Goal: Transaction & Acquisition: Purchase product/service

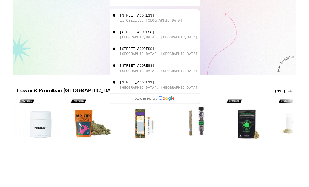
click at [180, 67] on div "6161 Fairmount Avenue El Cerrito, CA" at bounding box center [164, 68] width 94 height 10
type input "6161 Fairmount Avenue, El Cerrito, CA"
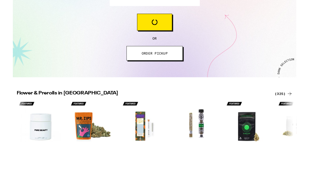
scroll to position [49, 0]
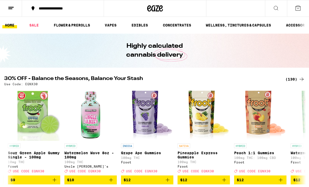
click at [86, 23] on link "FLOWER & PREROLLS" at bounding box center [72, 25] width 42 height 6
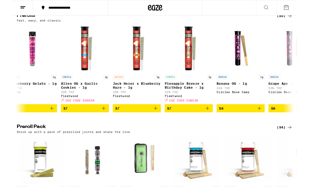
scroll to position [0, 180]
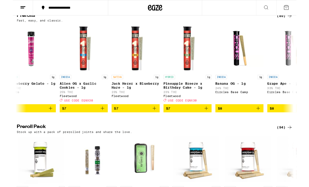
click at [211, 120] on icon "Add to bag" at bounding box center [211, 118] width 4 height 4
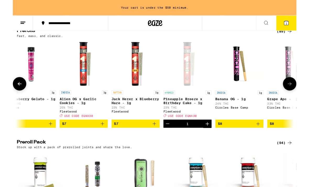
click at [214, 138] on icon "Increment" at bounding box center [212, 135] width 6 height 6
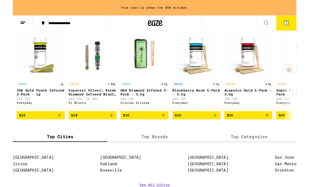
scroll to position [439, 0]
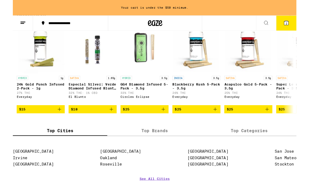
click at [106, 122] on icon "Add to bag" at bounding box center [107, 119] width 6 height 6
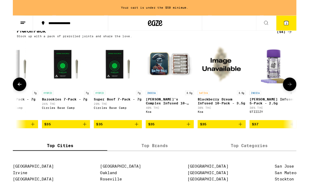
scroll to position [0, 1729]
click at [193, 138] on icon "Add to bag" at bounding box center [191, 135] width 6 height 6
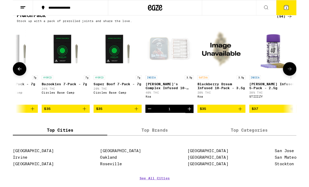
click at [302, 11] on button "4" at bounding box center [298, 8] width 22 height 16
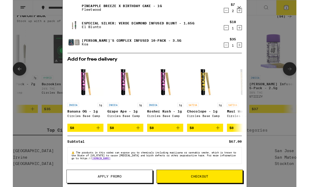
scroll to position [21, 0]
click at [273, 40] on div "Your Cart Pineapple Breeze x Birthday Cake - 1g Fleetwood $7 2 Especial Silver:…" at bounding box center [154, 102] width 309 height 204
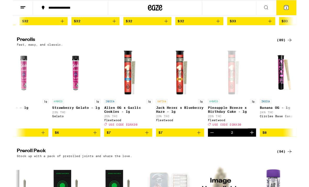
scroll to position [0, 136]
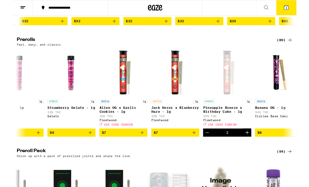
click at [299, 9] on span "4" at bounding box center [299, 8] width 2 height 3
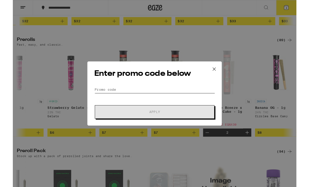
click at [173, 97] on input "Promo Code" at bounding box center [155, 98] width 132 height 8
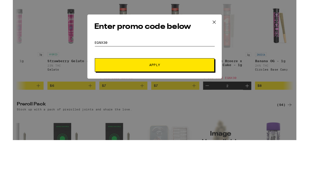
type input "EQNX30"
click at [186, 120] on span "Apply" at bounding box center [155, 122] width 94 height 4
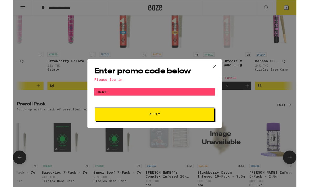
click at [217, 69] on icon at bounding box center [220, 73] width 8 height 8
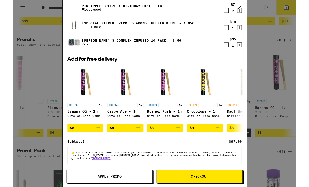
scroll to position [21, 0]
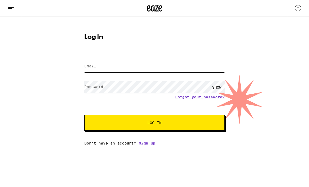
click at [174, 66] on input "Email" at bounding box center [154, 67] width 141 height 12
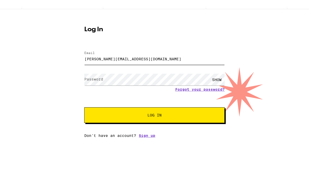
type input "[PERSON_NAME][EMAIL_ADDRESS][DOMAIN_NAME]"
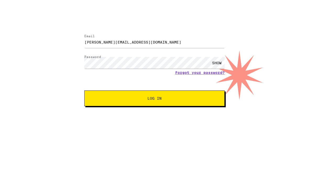
click at [206, 115] on button "Log In" at bounding box center [154, 123] width 141 height 16
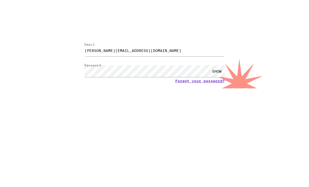
click at [197, 132] on button "Log In" at bounding box center [154, 140] width 141 height 16
click at [214, 112] on link "Forgot your password?" at bounding box center [200, 114] width 50 height 4
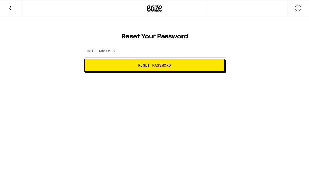
click at [172, 54] on input "Email Address" at bounding box center [154, 51] width 141 height 12
type input "[PERSON_NAME][EMAIL_ADDRESS][DOMAIN_NAME]"
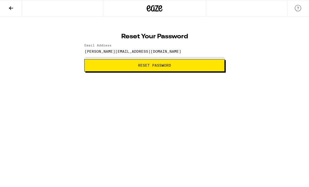
click at [185, 68] on button "Reset Password" at bounding box center [154, 65] width 141 height 13
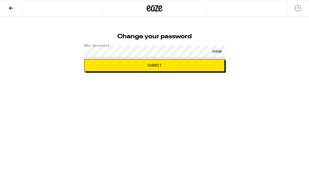
click at [178, 69] on button "Submit" at bounding box center [154, 65] width 141 height 13
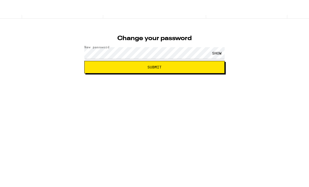
click at [179, 80] on span "Submit" at bounding box center [155, 82] width 132 height 4
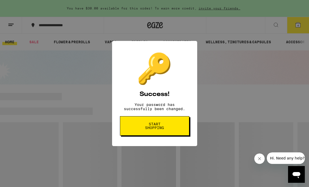
click at [173, 130] on button "Start shopping" at bounding box center [155, 125] width 70 height 19
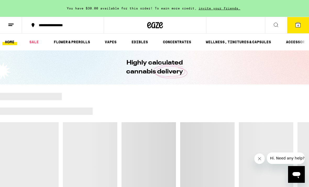
click at [301, 25] on icon at bounding box center [298, 25] width 5 height 5
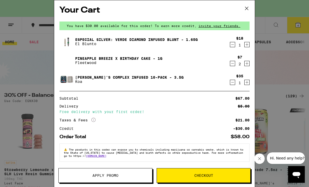
scroll to position [4, 0]
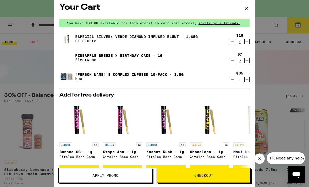
click at [131, 171] on button "Apply Promo" at bounding box center [105, 175] width 94 height 15
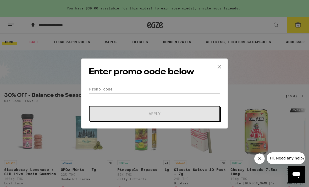
click at [172, 88] on input "Promo Code" at bounding box center [155, 89] width 132 height 8
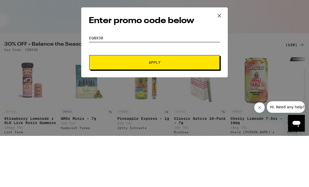
type input "EQNX30"
click at [185, 106] on button "Apply" at bounding box center [154, 113] width 131 height 15
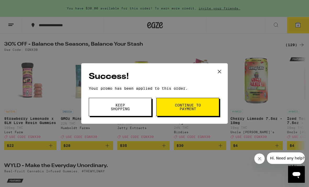
click at [210, 107] on button "Continue to payment" at bounding box center [188, 107] width 63 height 18
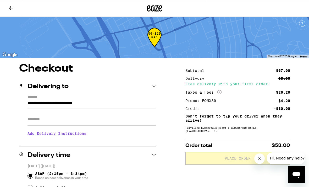
click at [36, 121] on input "Apt/Suite" at bounding box center [92, 119] width 129 height 13
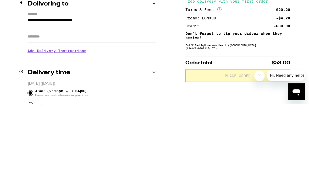
click at [89, 100] on input "**********" at bounding box center [92, 104] width 129 height 9
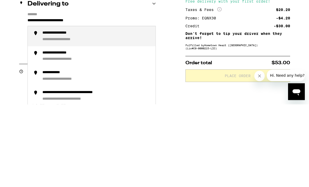
click at [51, 113] on div "**********" at bounding box center [63, 115] width 43 height 5
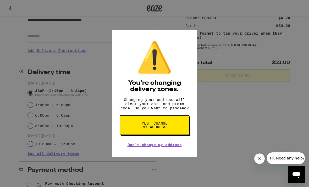
click at [170, 127] on button "Yes, change my address" at bounding box center [155, 124] width 70 height 19
type input "**********"
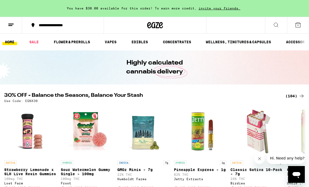
click at [300, 26] on icon at bounding box center [298, 25] width 6 height 6
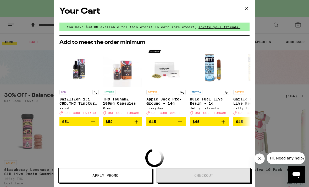
click at [247, 7] on icon at bounding box center [247, 8] width 8 height 8
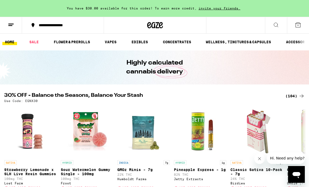
click at [70, 45] on link "FLOWER & PREROLLS" at bounding box center [72, 42] width 42 height 6
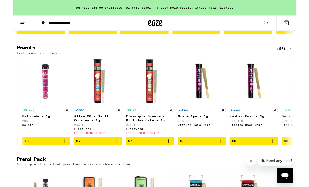
scroll to position [0, 180]
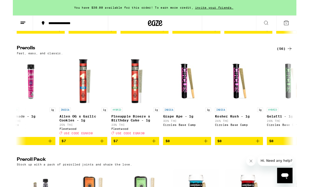
click at [154, 157] on icon "Add to bag" at bounding box center [154, 154] width 6 height 6
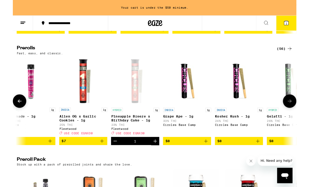
click at [156, 157] on icon "Increment" at bounding box center [155, 154] width 6 height 6
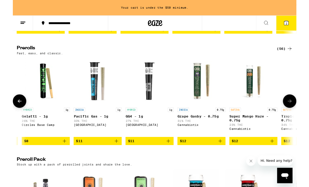
scroll to position [0, 447]
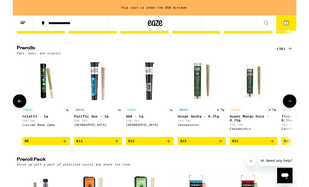
click at [59, 157] on icon "Add to bag" at bounding box center [57, 154] width 6 height 6
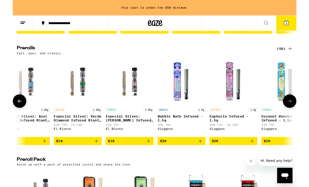
scroll to position [0, 1772]
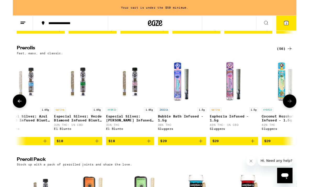
click at [146, 157] on icon "Add to bag" at bounding box center [148, 154] width 6 height 6
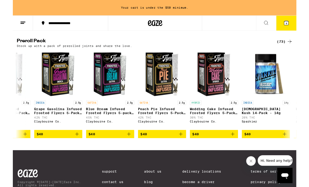
scroll to position [0, 2303]
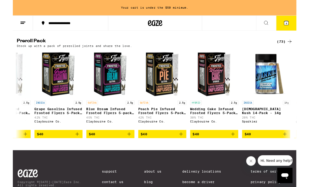
click at [183, 149] on icon "Add to bag" at bounding box center [183, 146] width 6 height 6
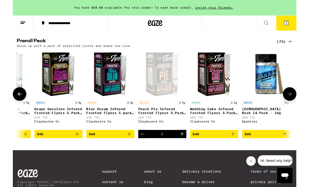
click at [302, 22] on button "5" at bounding box center [298, 25] width 22 height 16
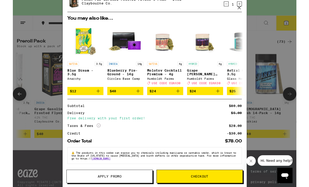
scroll to position [104, 0]
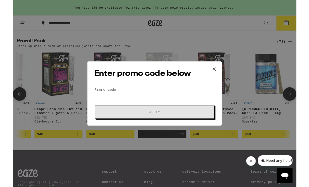
click at [192, 97] on input "Promo Code" at bounding box center [155, 98] width 132 height 8
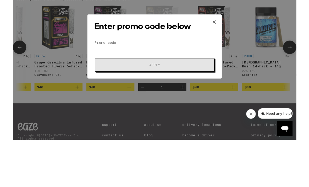
click at [222, 71] on icon at bounding box center [220, 75] width 8 height 8
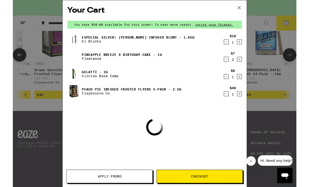
scroll to position [412, 0]
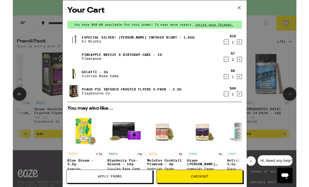
click at [245, 9] on icon at bounding box center [247, 8] width 8 height 8
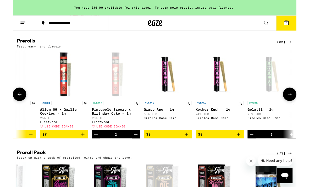
scroll to position [0, 202]
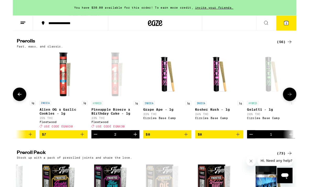
click at [297, 26] on icon at bounding box center [298, 25] width 5 height 5
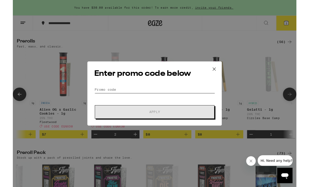
click at [187, 98] on input "Promo Code" at bounding box center [155, 98] width 132 height 8
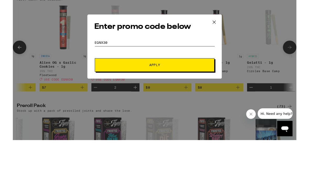
type input "EQNX30"
click at [193, 115] on button "Apply" at bounding box center [154, 122] width 131 height 15
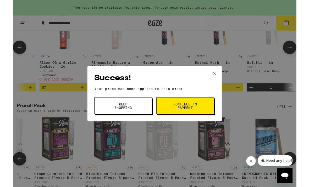
click at [207, 114] on button "Continue to payment" at bounding box center [188, 115] width 63 height 18
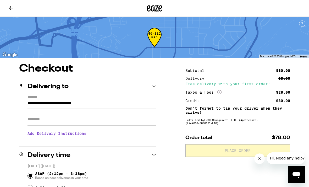
click at [39, 120] on input "Apt/Suite" at bounding box center [92, 119] width 129 height 13
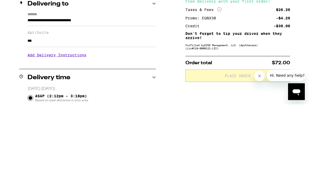
scroll to position [83, 0]
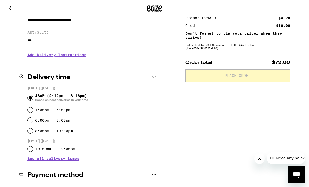
type input "***"
click at [30, 121] on input "6:00pm - 8:00pm" at bounding box center [30, 120] width 5 height 5
radio input "true"
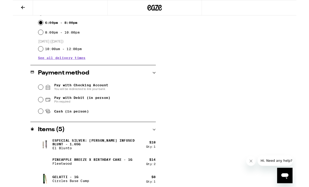
scroll to position [182, 0]
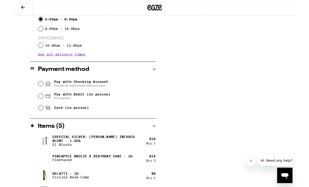
click at [31, 93] on input "Pay with Checking Account You will be redirected to link your bank" at bounding box center [30, 91] width 5 height 5
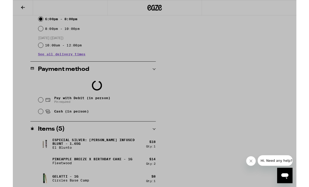
scroll to position [191, 0]
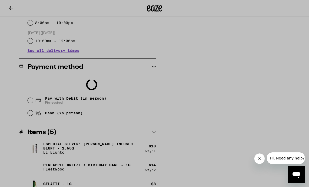
click at [245, 61] on div at bounding box center [154, 93] width 309 height 187
click at [263, 159] on button "Close message from company" at bounding box center [260, 158] width 10 height 10
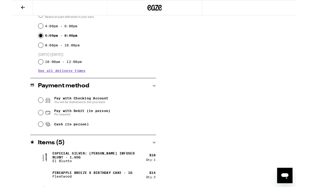
scroll to position [148, 0]
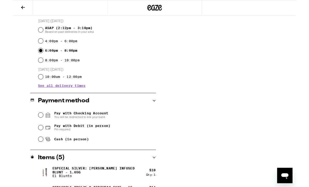
click at [96, 126] on span "You will be redirected to link your bank" at bounding box center [74, 127] width 59 height 4
click at [33, 126] on input "Pay with Checking Account You will be redirected to link your bank" at bounding box center [30, 125] width 5 height 5
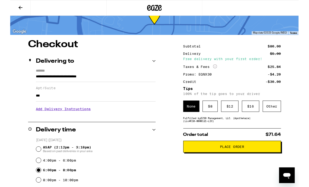
scroll to position [31, 0]
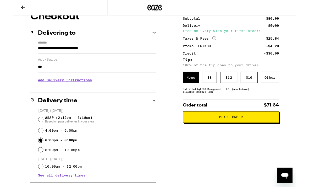
click at [250, 130] on span "Place Order" at bounding box center [238, 128] width 26 height 4
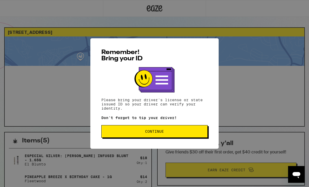
click at [178, 133] on span "Continue" at bounding box center [155, 132] width 98 height 4
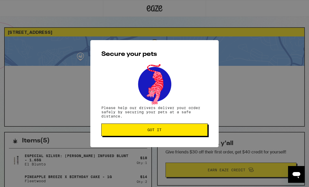
click at [183, 133] on button "Got it" at bounding box center [154, 130] width 106 height 13
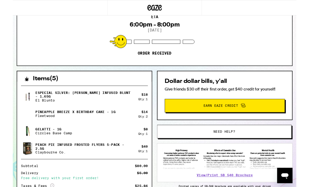
scroll to position [54, 0]
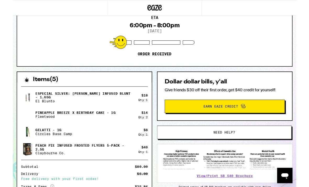
click at [257, 144] on span "Need help?" at bounding box center [230, 144] width 111 height 4
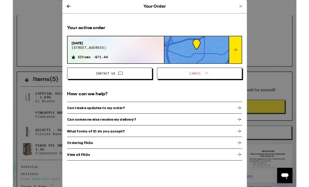
click at [131, 118] on div "Can I make updates to my order?" at bounding box center [154, 117] width 191 height 13
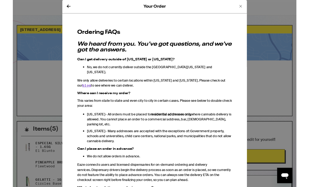
click at [248, 4] on icon at bounding box center [248, 7] width 6 height 6
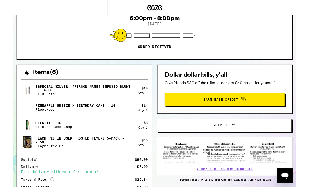
scroll to position [63, 0]
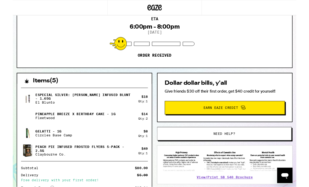
click at [263, 148] on button "Need help?" at bounding box center [230, 145] width 147 height 15
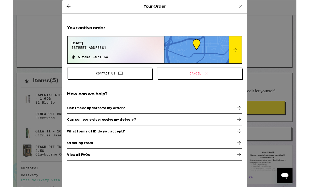
click at [162, 131] on div "Can someone else receive my delivery?" at bounding box center [154, 130] width 191 height 13
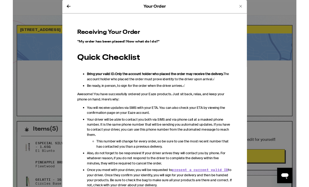
click at [249, 5] on icon at bounding box center [248, 7] width 6 height 6
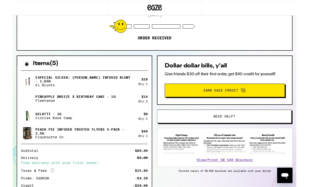
scroll to position [40, 0]
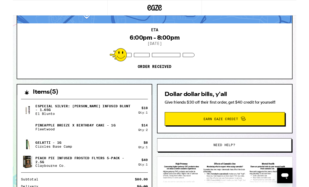
click at [252, 159] on span "Need help?" at bounding box center [230, 158] width 111 height 4
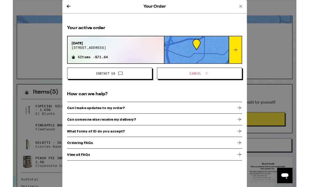
click at [216, 79] on span "Cancel" at bounding box center [204, 80] width 84 height 7
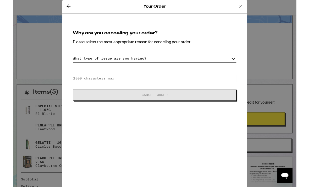
click at [185, 65] on select "What type of issue are you having? Order taking too long Order arriving too soo…" at bounding box center [155, 63] width 178 height 9
select select "other"
click at [159, 87] on input at bounding box center [155, 85] width 178 height 8
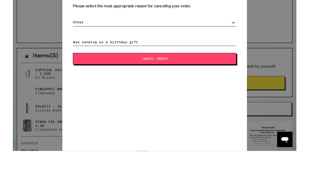
type input "Was sending as a birthday gift"
click at [195, 101] on span "Cancel Order" at bounding box center [155, 103] width 136 height 4
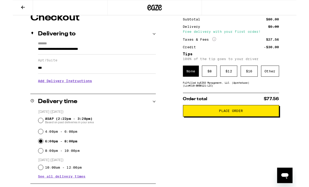
click at [77, 92] on h3 "Add Delivery Instructions" at bounding box center [92, 88] width 129 height 12
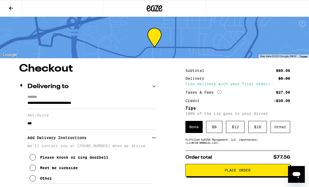
click at [19, 4] on button at bounding box center [11, 8] width 22 height 17
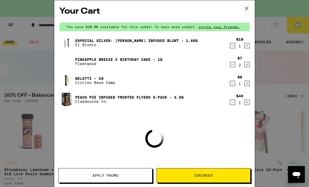
click at [251, 7] on button at bounding box center [247, 8] width 16 height 17
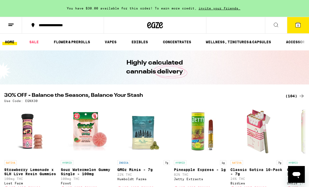
click at [11, 29] on button at bounding box center [11, 25] width 22 height 17
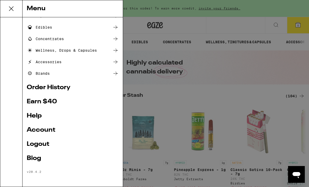
scroll to position [54, 0]
click at [38, 130] on link "Account" at bounding box center [73, 130] width 92 height 6
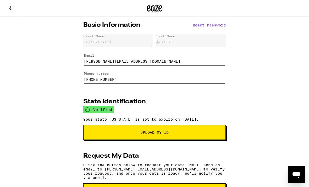
click at [132, 42] on div "**********" at bounding box center [118, 40] width 70 height 13
click at [18, 9] on button at bounding box center [11, 8] width 22 height 17
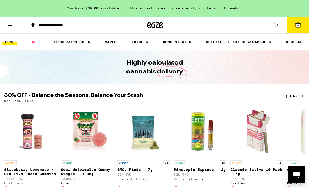
click at [15, 28] on button at bounding box center [11, 25] width 22 height 17
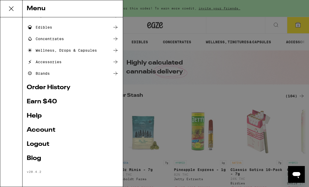
scroll to position [54, 0]
click at [37, 130] on link "Account" at bounding box center [73, 130] width 92 height 6
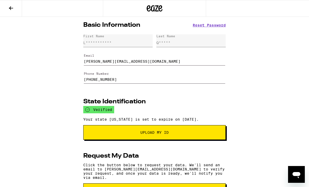
click at [13, 12] on button at bounding box center [11, 8] width 22 height 17
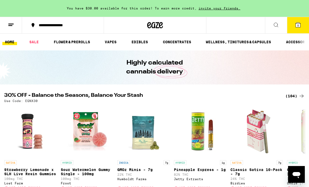
click at [303, 22] on button "5" at bounding box center [298, 25] width 22 height 16
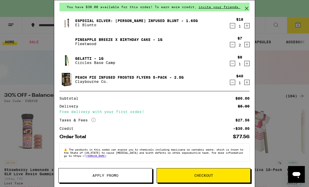
scroll to position [23, 0]
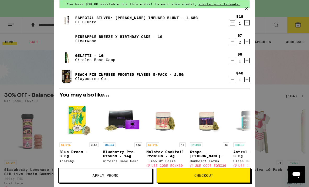
click at [248, 8] on icon at bounding box center [247, 8] width 8 height 8
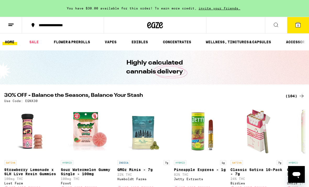
click at [302, 30] on button "5" at bounding box center [298, 25] width 22 height 16
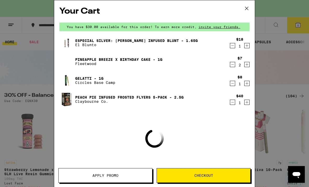
click at [250, 8] on icon at bounding box center [247, 8] width 8 height 8
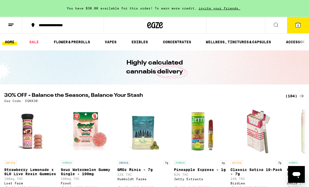
click at [44, 40] on li "SALE" at bounding box center [36, 42] width 19 height 6
click at [9, 28] on button at bounding box center [11, 25] width 22 height 17
